Goal: Task Accomplishment & Management: Manage account settings

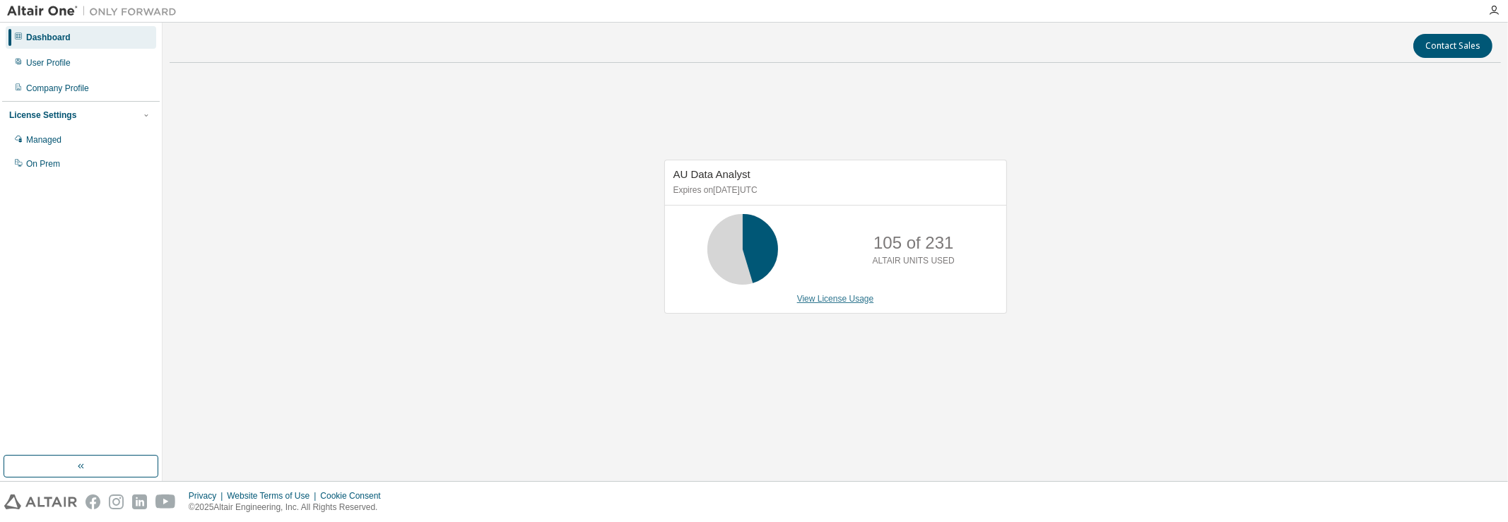
click at [842, 299] on link "View License Usage" at bounding box center [835, 299] width 77 height 10
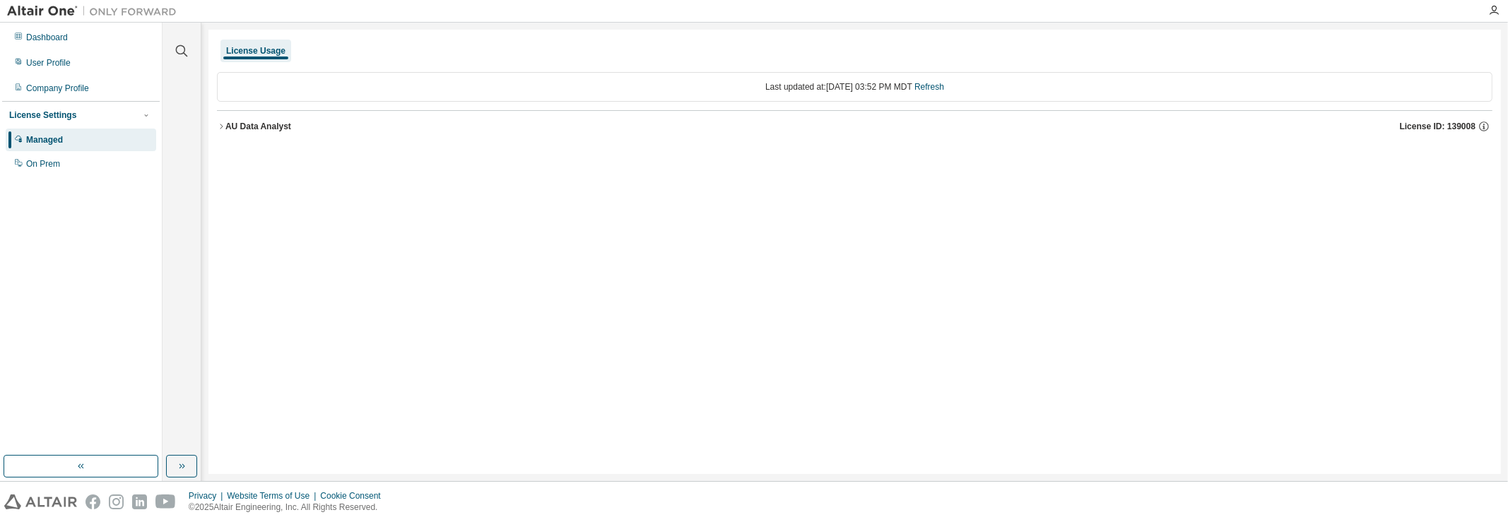
click at [254, 51] on div "License Usage" at bounding box center [255, 50] width 59 height 11
click at [69, 147] on div "Managed" at bounding box center [81, 140] width 150 height 23
click at [127, 105] on div "License Settings Managed On Prem" at bounding box center [81, 139] width 158 height 76
click at [129, 112] on div "License Settings" at bounding box center [80, 115] width 143 height 13
click at [129, 116] on div "License Settings" at bounding box center [80, 115] width 143 height 13
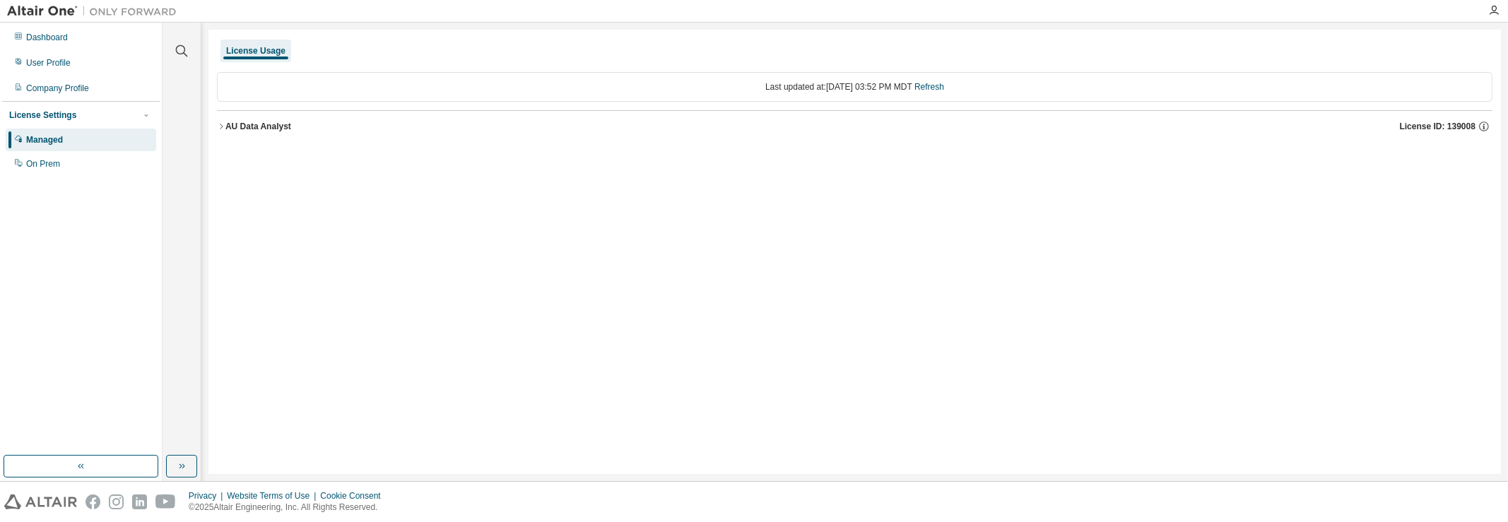
click at [257, 133] on button "AU Data Analyst License ID: 139008" at bounding box center [854, 126] width 1275 height 31
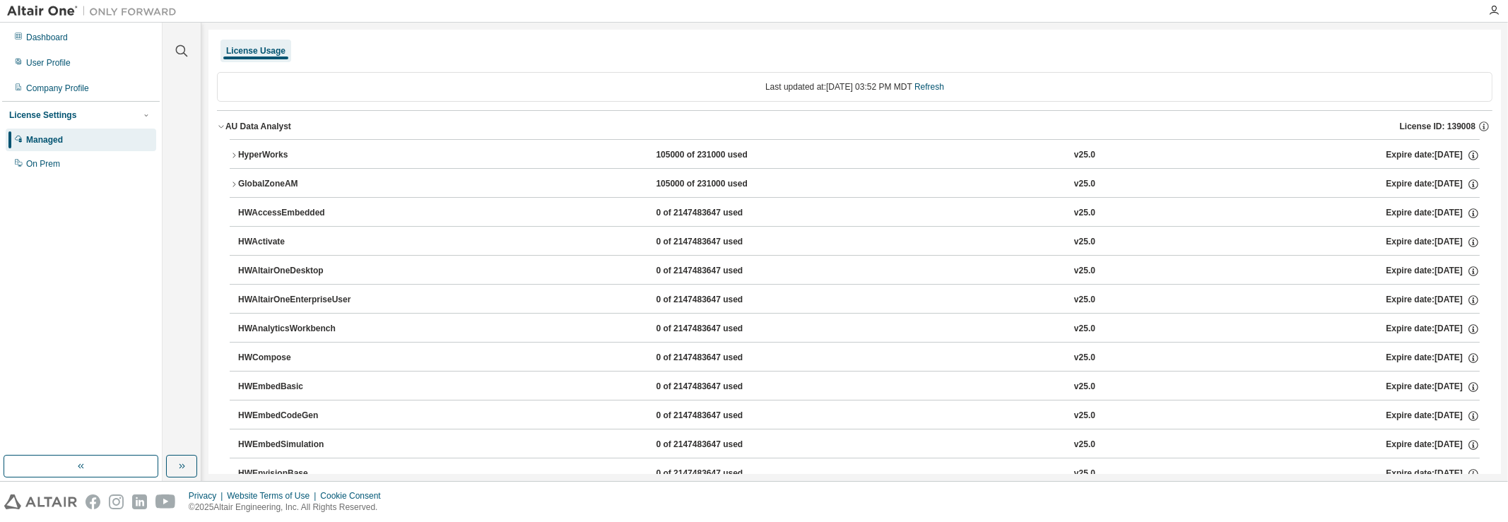
click at [256, 128] on div "AU Data Analyst" at bounding box center [258, 126] width 66 height 11
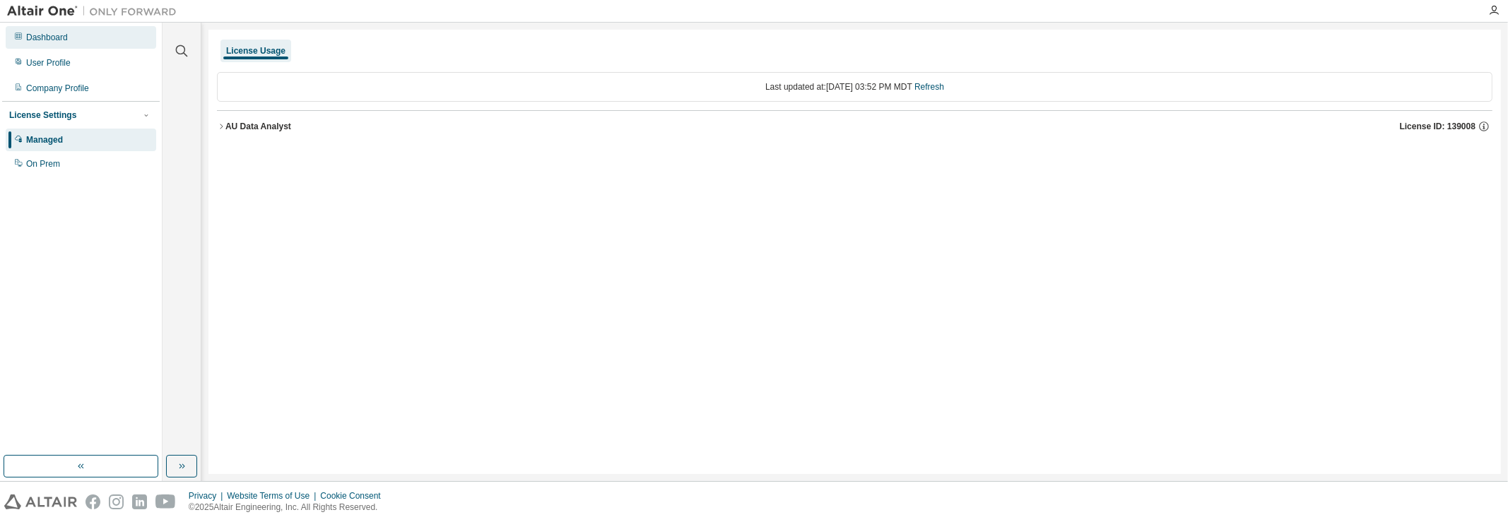
click at [53, 47] on div "Dashboard" at bounding box center [81, 37] width 150 height 23
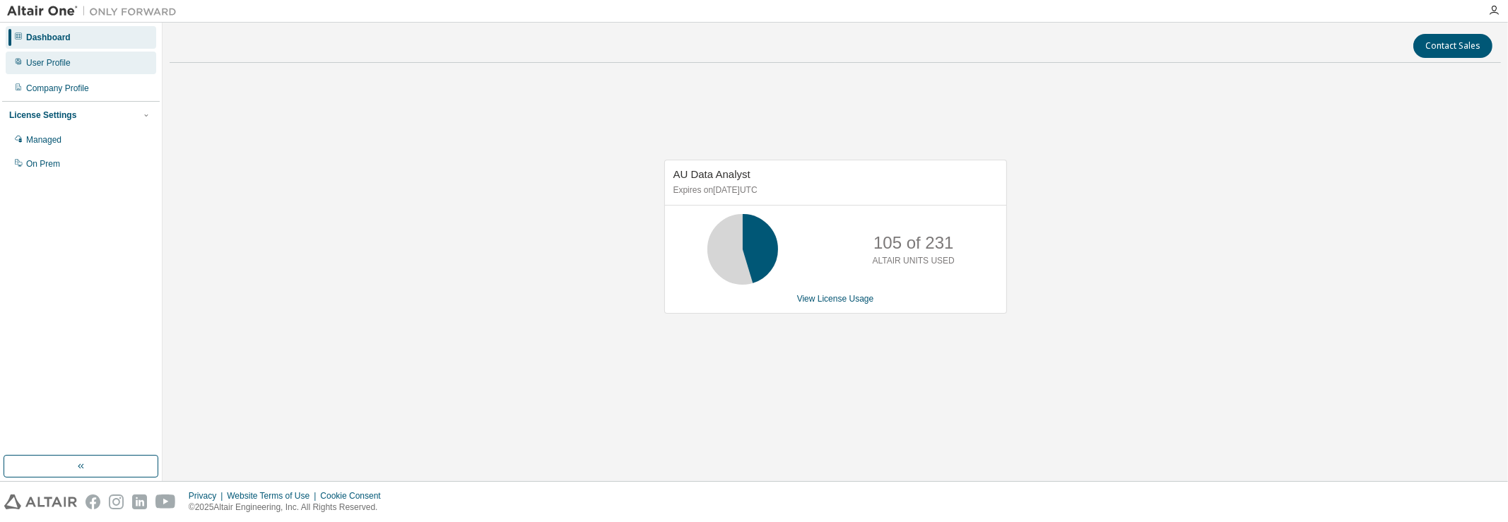
click at [52, 68] on div "User Profile" at bounding box center [48, 62] width 45 height 11
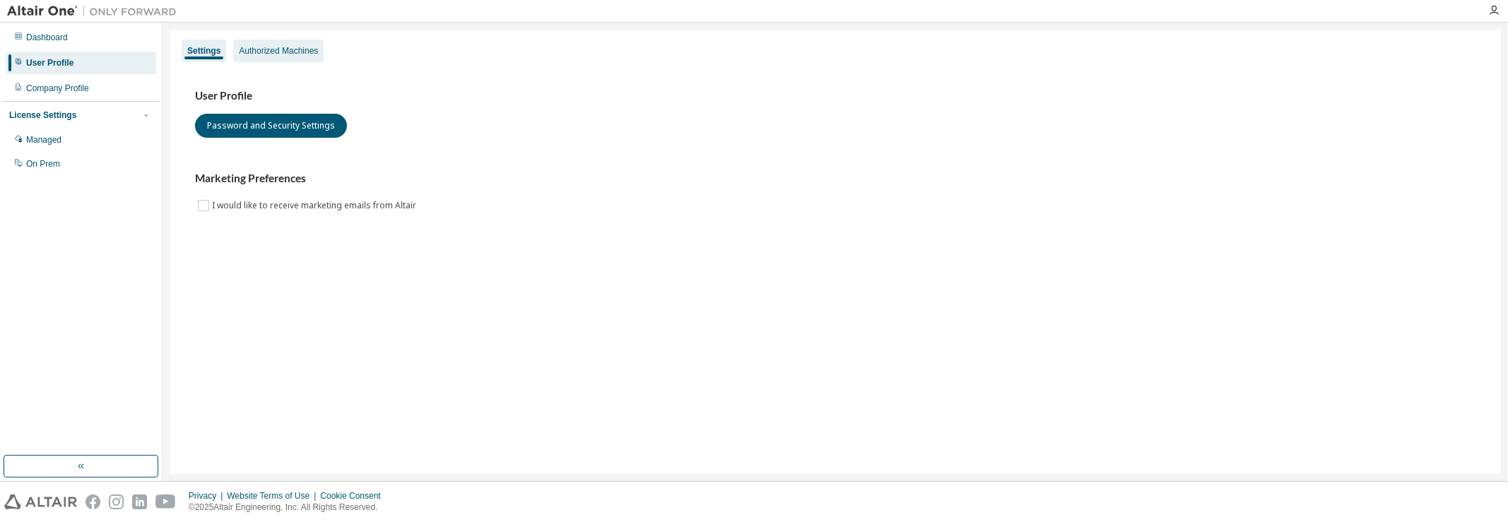
click at [277, 42] on div "Authorized Machines" at bounding box center [278, 51] width 90 height 23
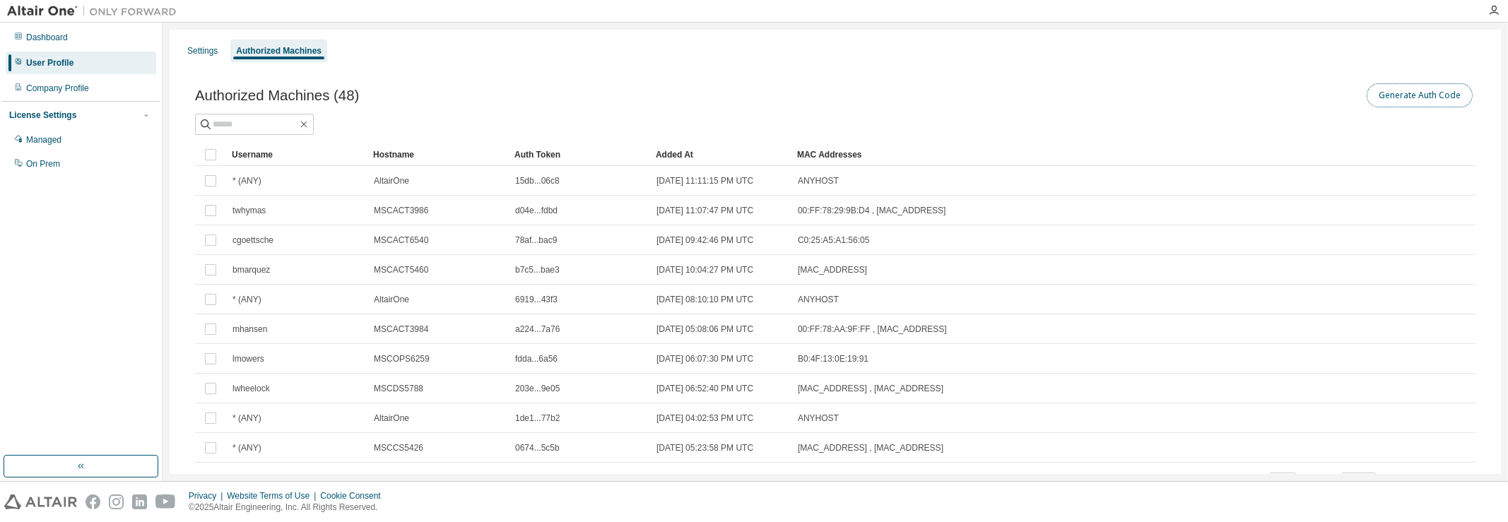
click at [1434, 97] on button "Generate Auth Code" at bounding box center [1419, 95] width 106 height 24
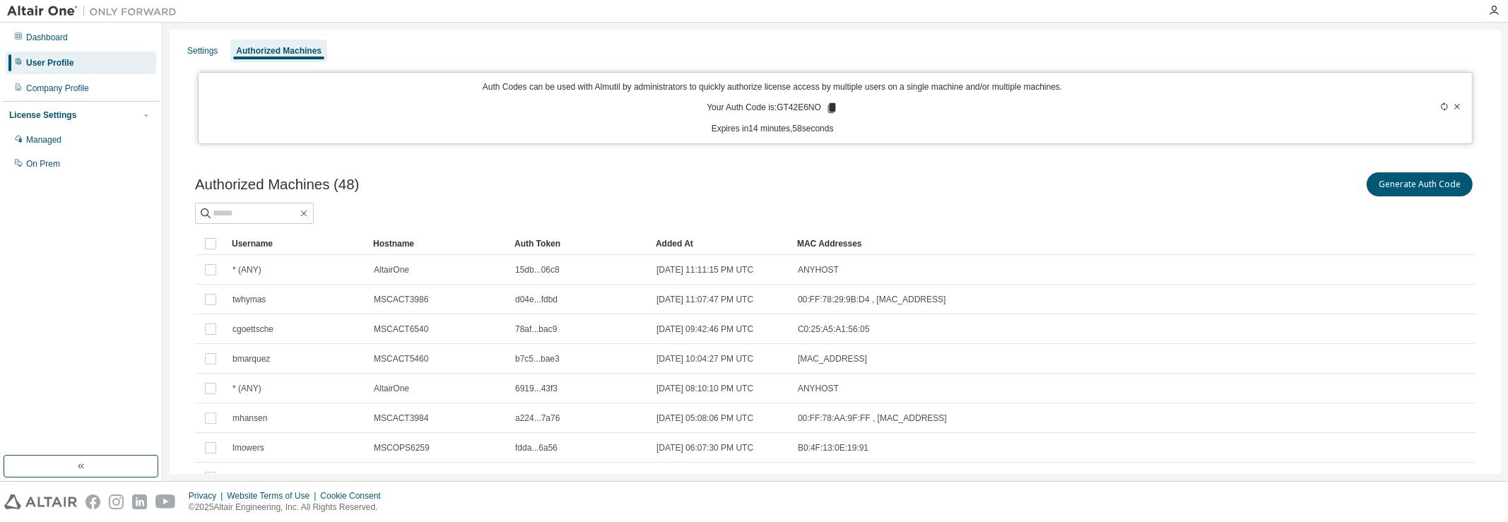
click at [830, 107] on icon at bounding box center [832, 108] width 8 height 10
click at [932, 105] on div "Auth Codes can be used with Almutil by administrators to quickly authorize lice…" at bounding box center [772, 108] width 1130 height 54
click at [825, 107] on icon at bounding box center [831, 108] width 13 height 13
click at [718, 196] on div "Authorized Machines (48) Generate Auth Code" at bounding box center [835, 185] width 1280 height 30
click at [828, 109] on icon at bounding box center [832, 108] width 8 height 10
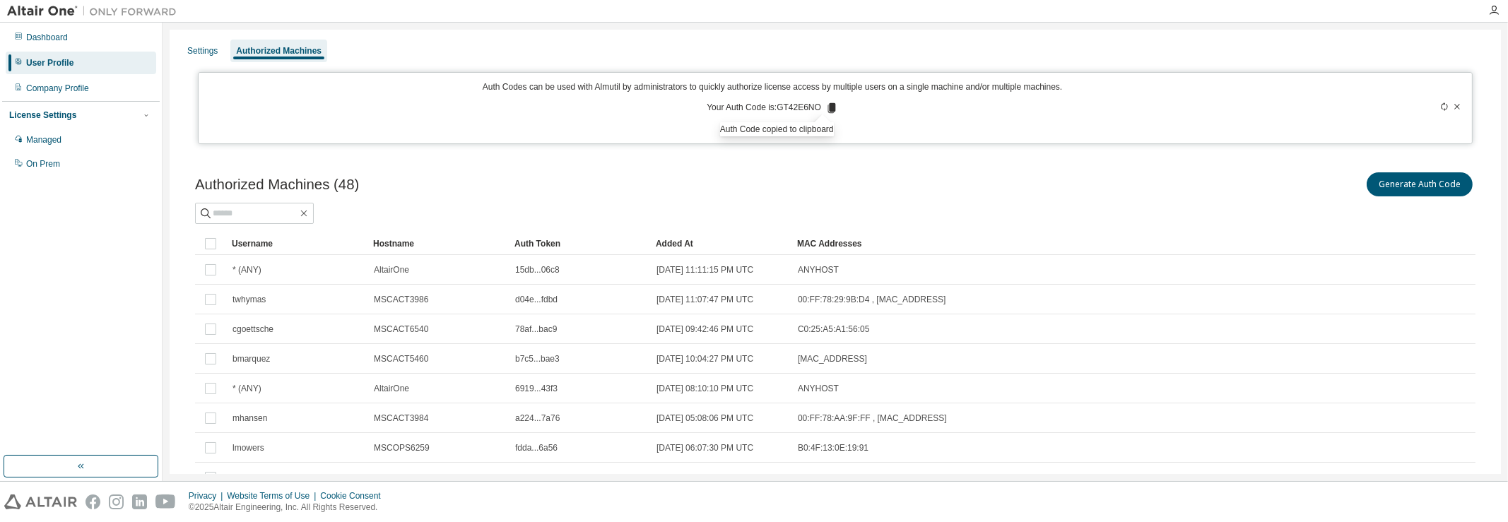
click at [1046, 186] on div "Generate Auth Code" at bounding box center [1155, 185] width 640 height 30
click at [927, 129] on p "Expires in 10 seconds" at bounding box center [772, 129] width 1130 height 12
click at [1440, 105] on icon at bounding box center [1444, 106] width 8 height 8
click at [834, 109] on icon at bounding box center [831, 108] width 13 height 13
click at [248, 211] on input "text" at bounding box center [255, 213] width 85 height 14
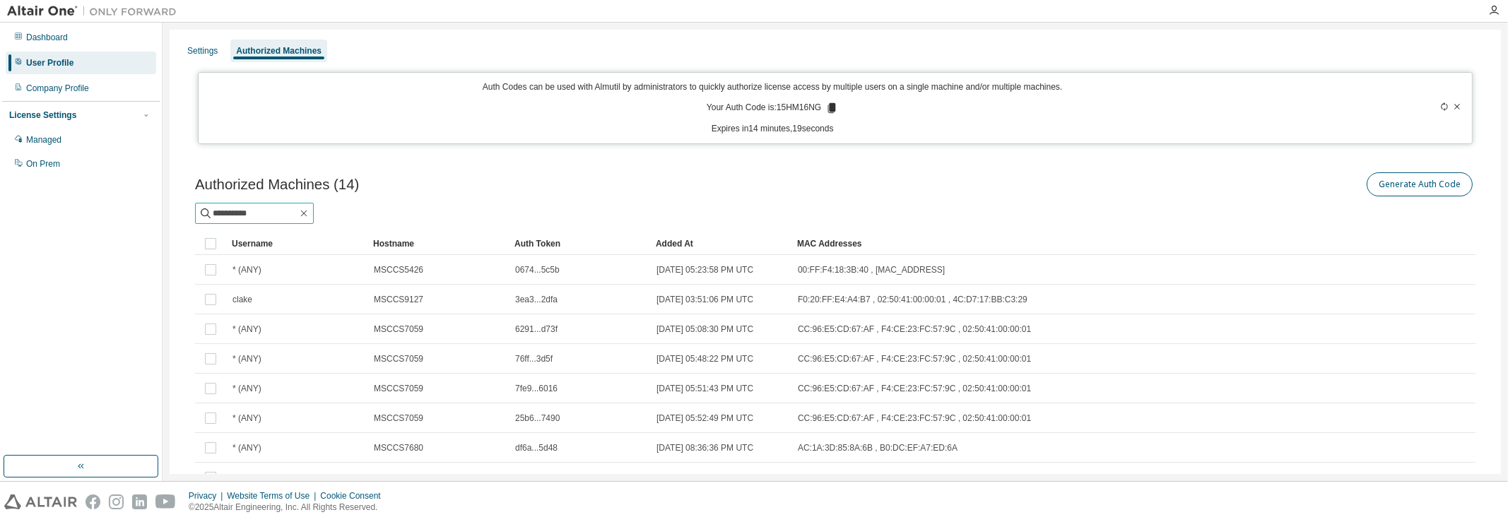
type input "**********"
click at [1416, 182] on button "Generate Auth Code" at bounding box center [1419, 184] width 106 height 24
click at [276, 212] on input "**********" at bounding box center [255, 213] width 85 height 14
